Goal: Information Seeking & Learning: Learn about a topic

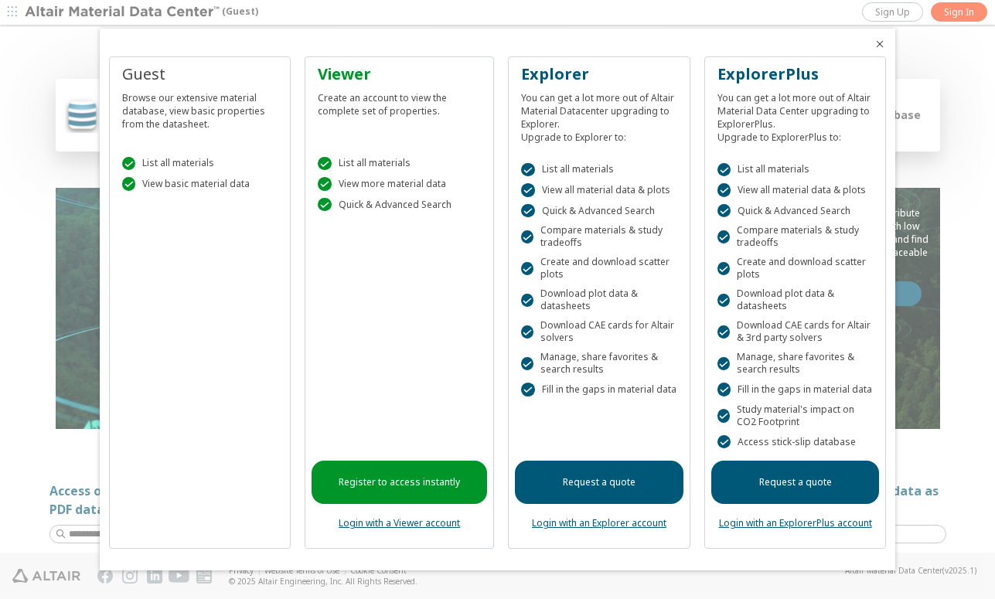
click at [882, 42] on icon "Close" at bounding box center [880, 44] width 12 height 12
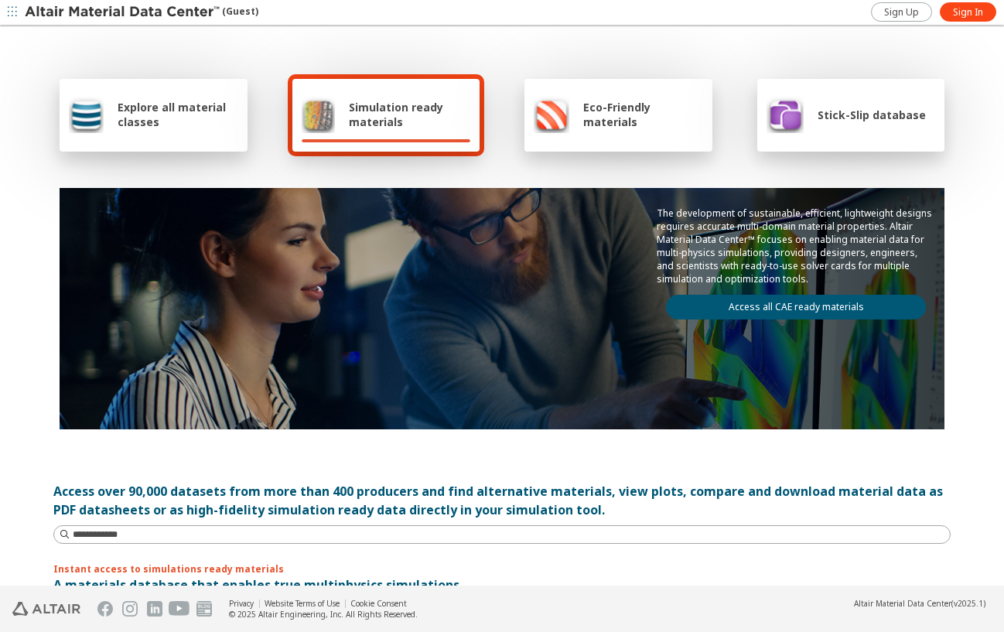
click at [201, 120] on span "Explore all material classes" at bounding box center [178, 114] width 121 height 29
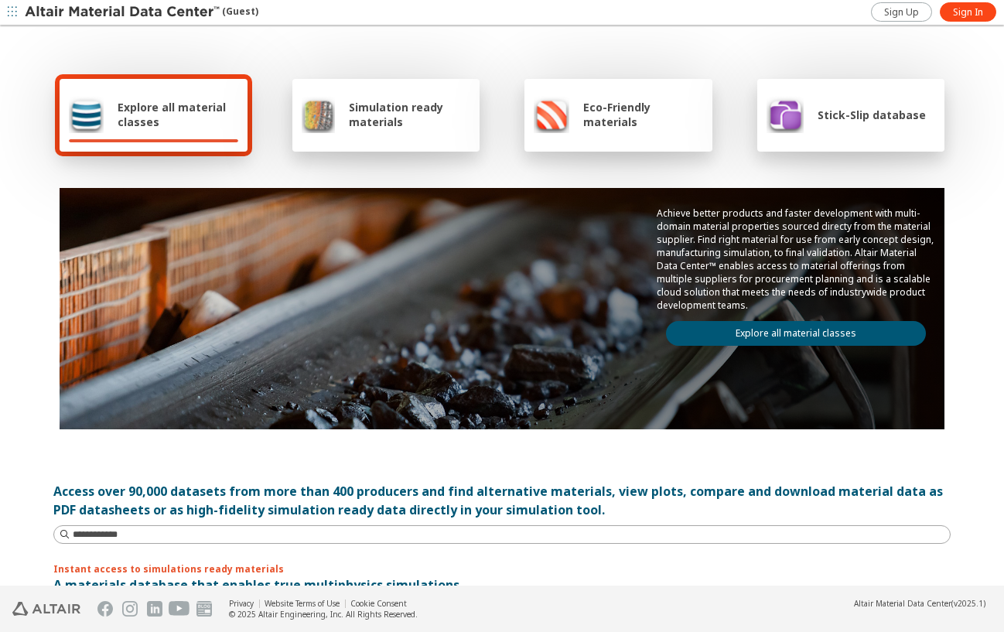
click at [201, 120] on span "Explore all material classes" at bounding box center [178, 114] width 121 height 29
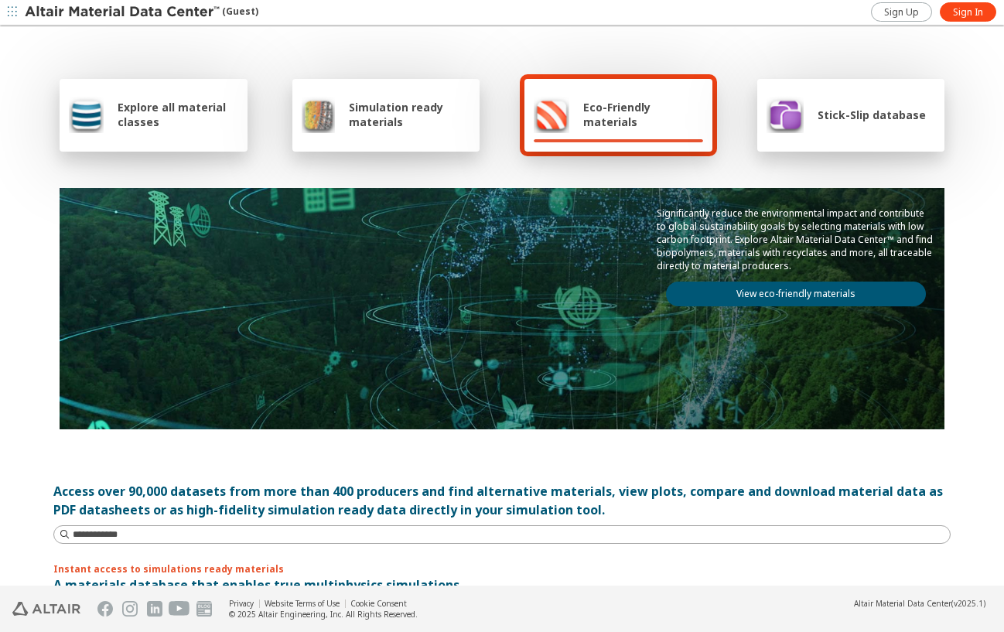
click at [189, 101] on span "Explore all material classes" at bounding box center [178, 114] width 121 height 29
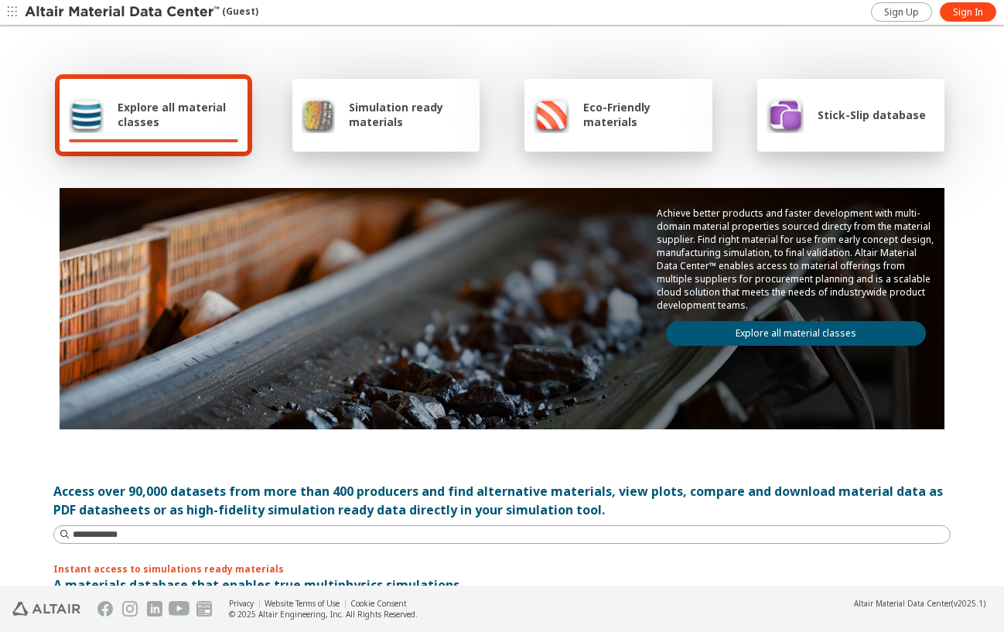
click at [377, 107] on span "Simulation ready materials" at bounding box center [409, 114] width 121 height 29
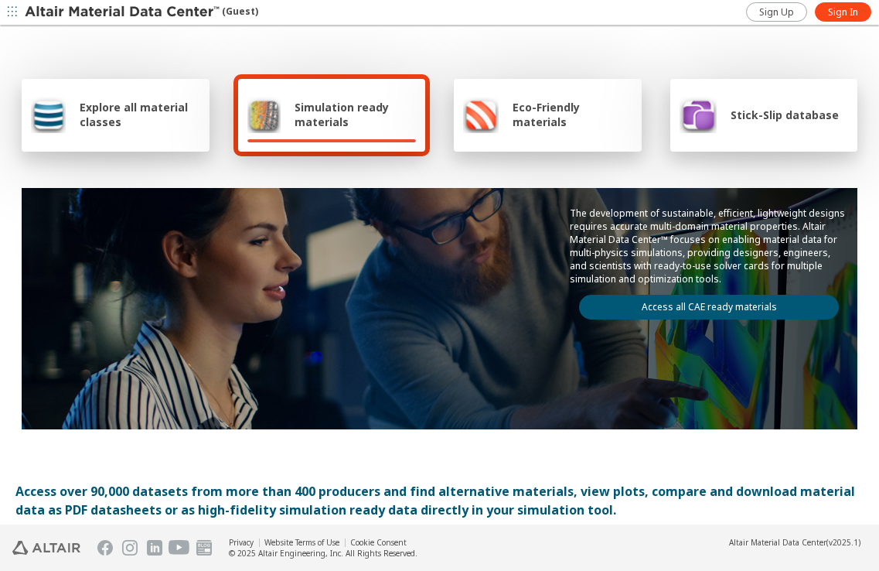
click at [549, 118] on span "Eco-Friendly materials" at bounding box center [572, 114] width 119 height 29
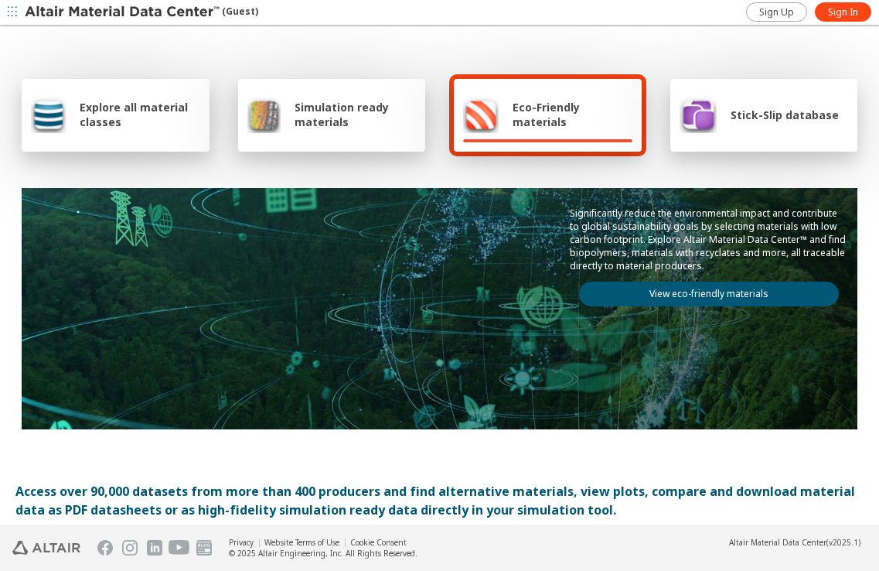
click at [100, 118] on span "Explore all material classes" at bounding box center [140, 114] width 121 height 29
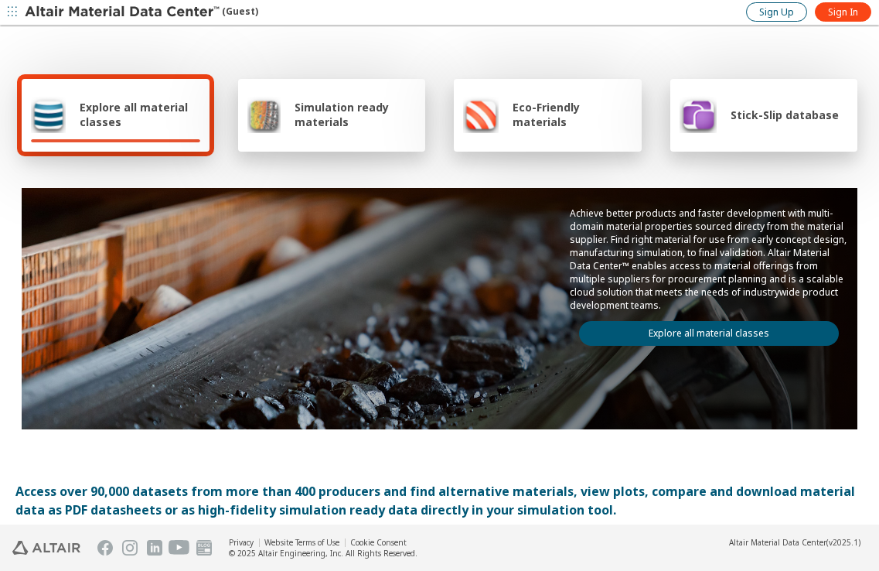
click at [769, 9] on span "Sign Up" at bounding box center [776, 12] width 35 height 12
